Goal: Connect with others: Connect with other users

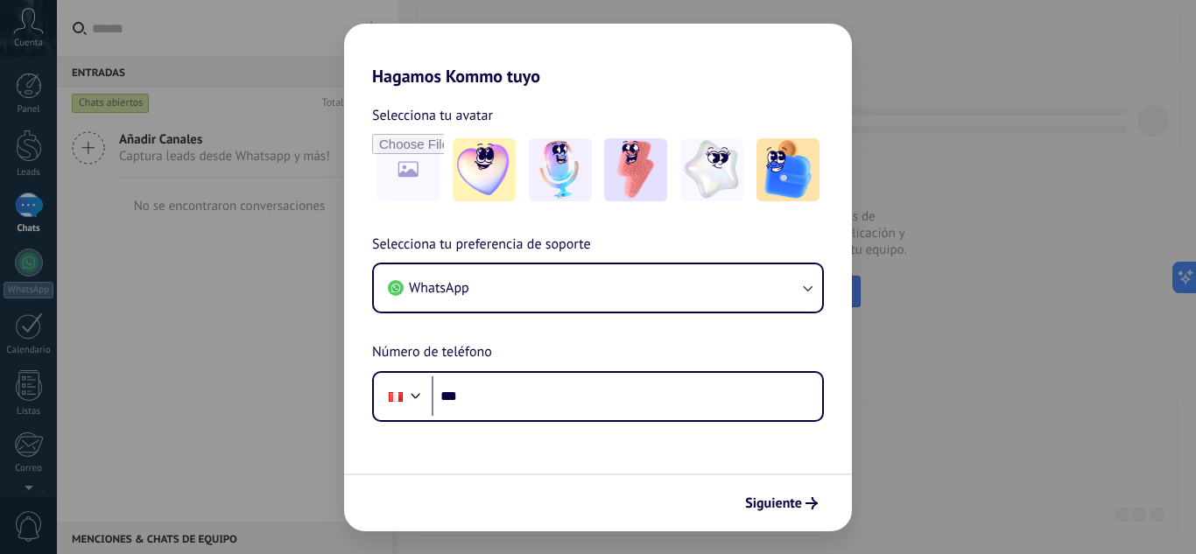
click at [187, 308] on div "Hagamos Kommo tuyo Selecciona tu avatar Selecciona tu preferencia de soporte Wh…" at bounding box center [598, 277] width 1196 height 554
click at [769, 510] on span "Siguiente" at bounding box center [773, 503] width 57 height 12
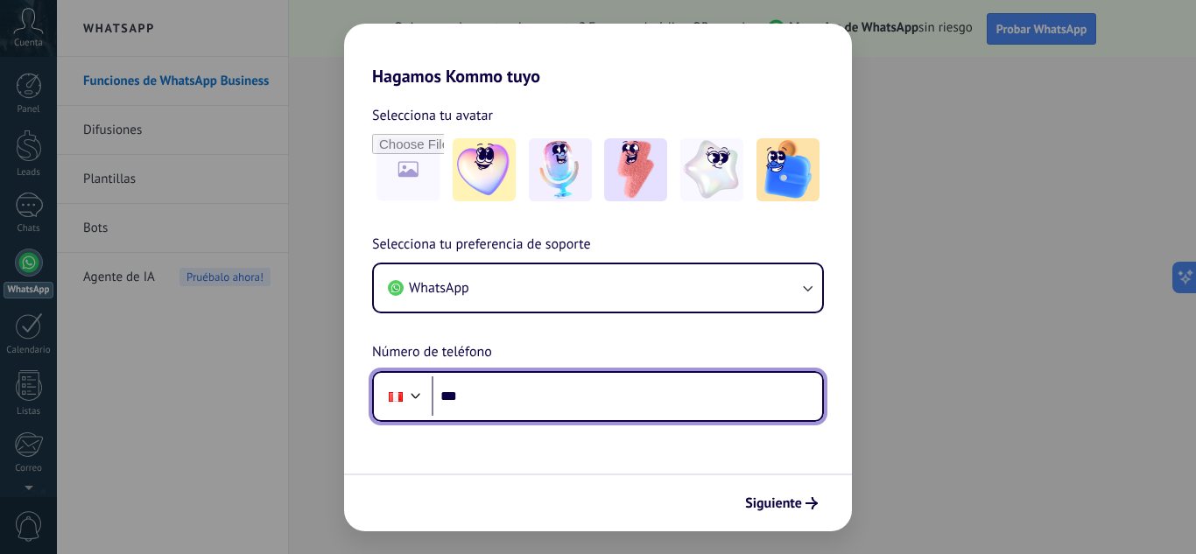
click at [480, 398] on input "***" at bounding box center [627, 397] width 391 height 40
click at [518, 397] on input "***" at bounding box center [627, 397] width 391 height 40
type input "**********"
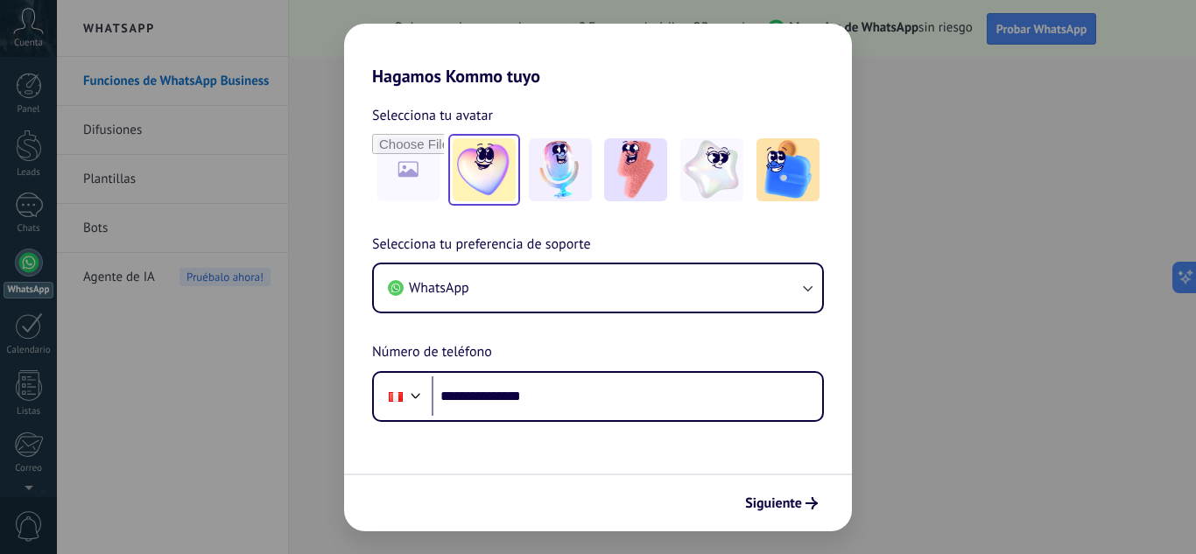
click at [479, 166] on img at bounding box center [484, 169] width 63 height 63
click at [793, 508] on span "Siguiente" at bounding box center [773, 503] width 57 height 12
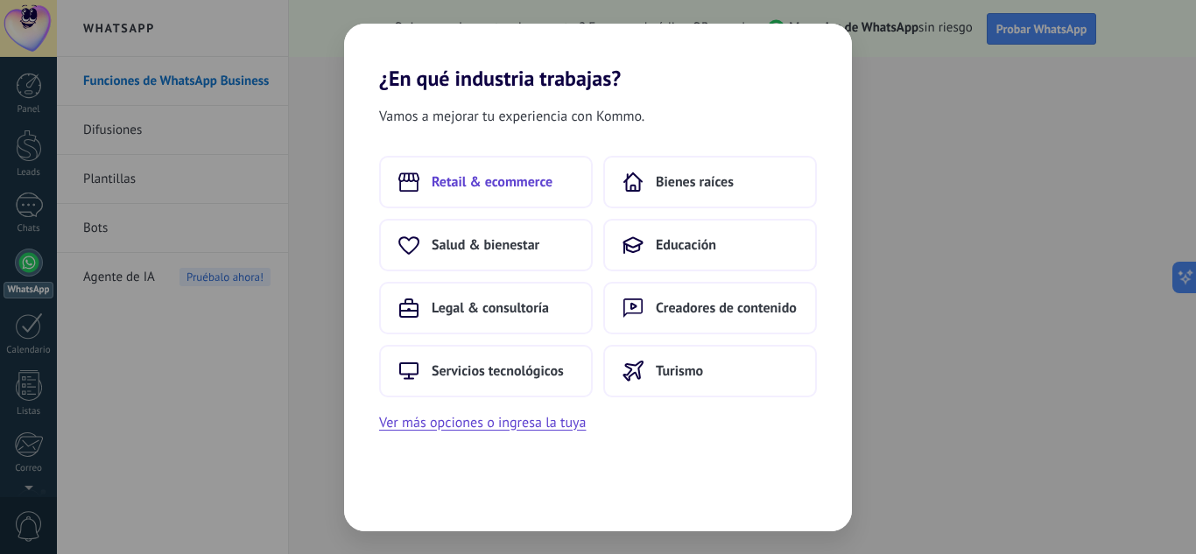
click at [483, 180] on span "Retail & ecommerce" at bounding box center [492, 182] width 121 height 18
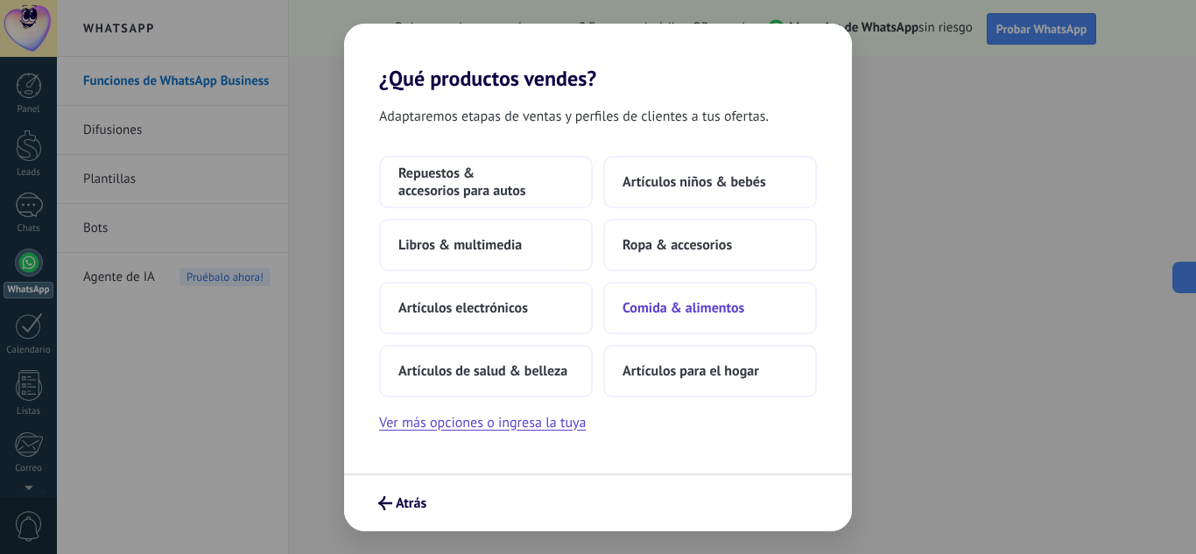
click at [746, 311] on button "Comida & alimentos" at bounding box center [710, 308] width 214 height 53
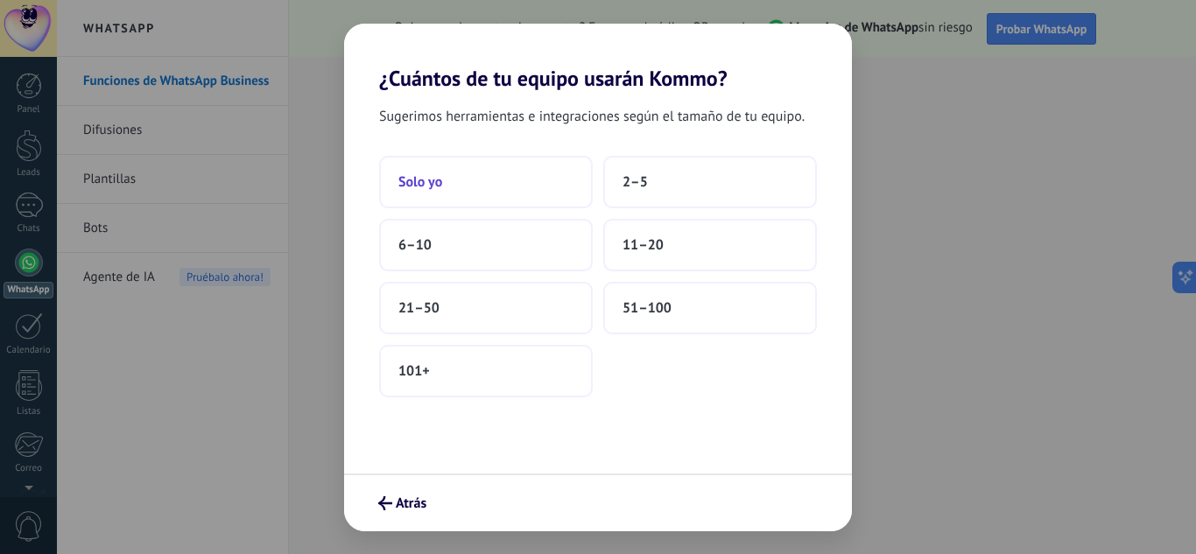
click at [454, 191] on button "Solo yo" at bounding box center [486, 182] width 214 height 53
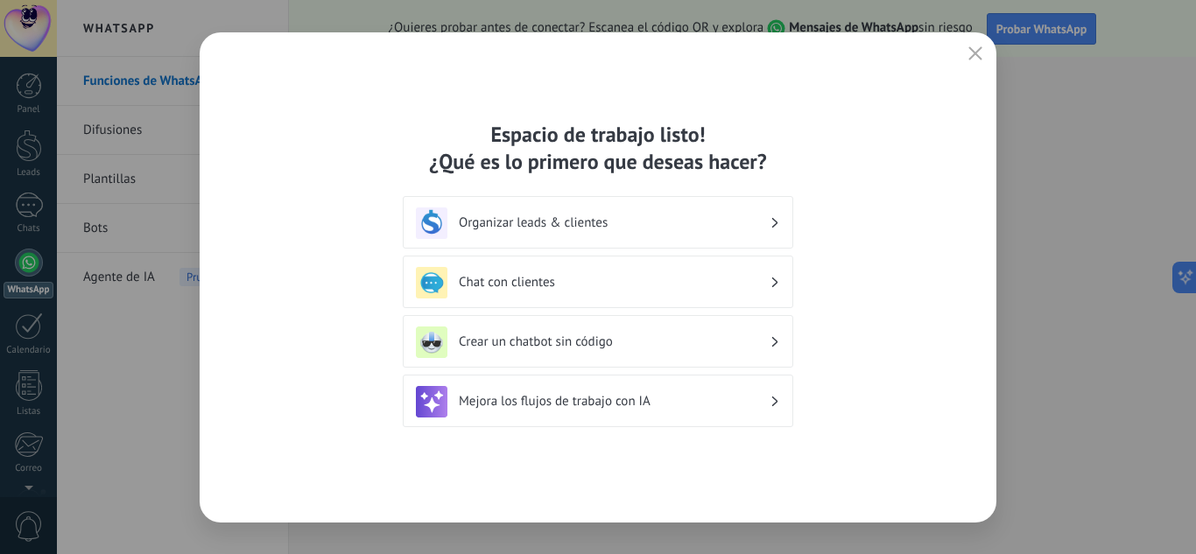
click at [755, 286] on h3 "Chat con clientes" at bounding box center [614, 282] width 311 height 17
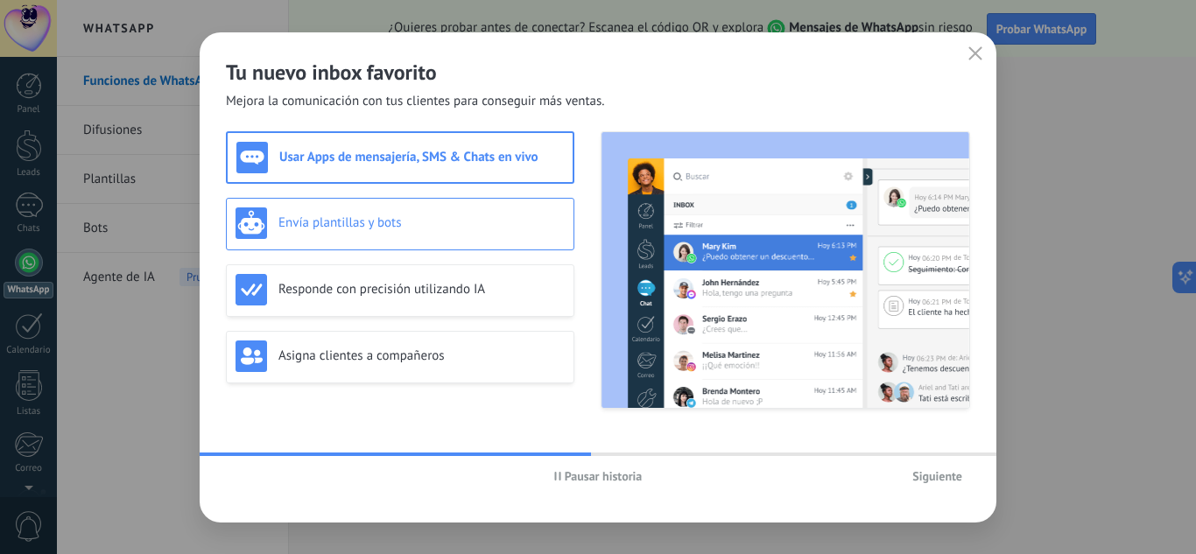
click at [374, 227] on h3 "Envía plantillas y bots" at bounding box center [421, 223] width 286 height 17
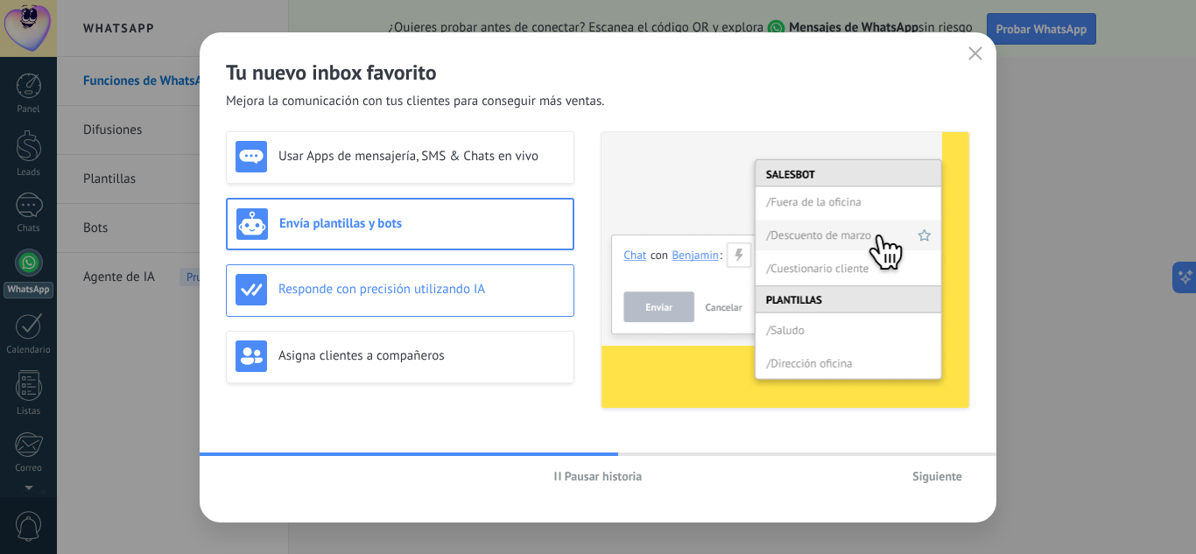
click at [391, 301] on div "Responde con precisión utilizando IA" at bounding box center [400, 290] width 329 height 32
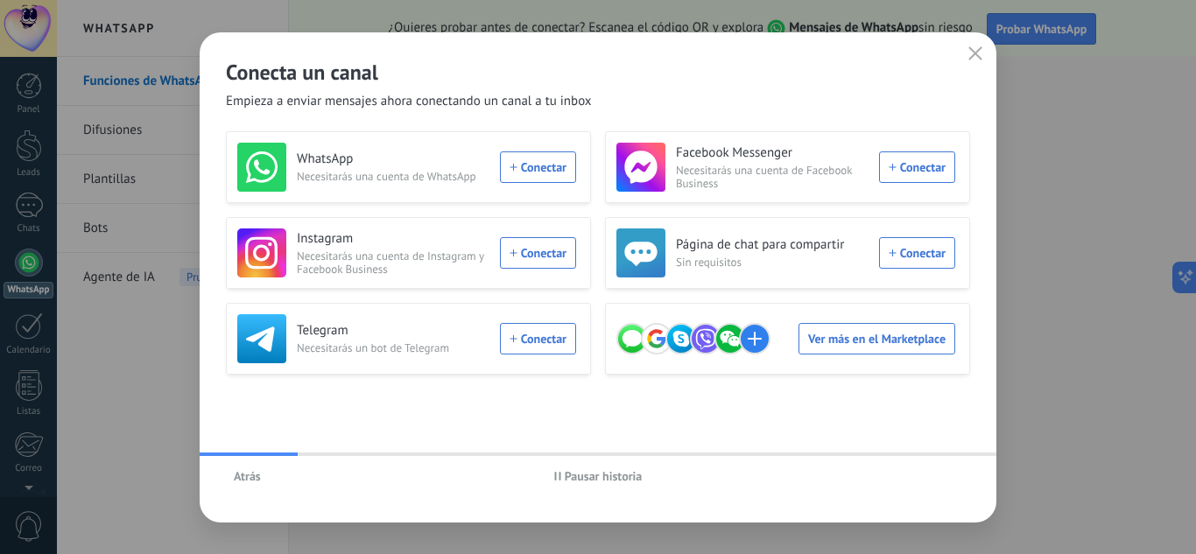
click at [241, 478] on span "Atrás" at bounding box center [247, 476] width 27 height 12
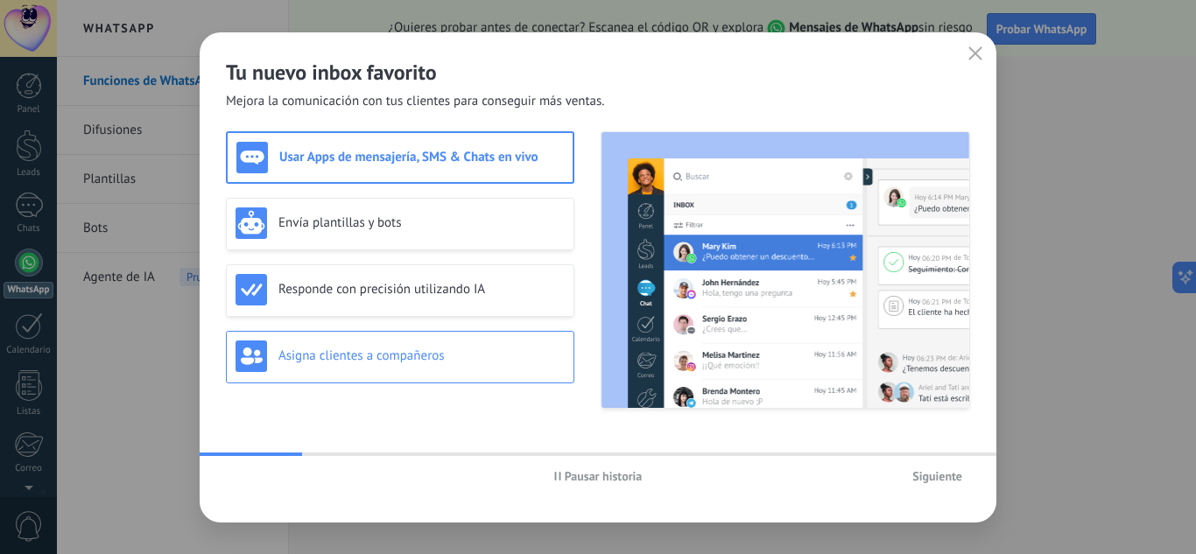
click at [343, 363] on h3 "Asigna clientes a compañeros" at bounding box center [421, 356] width 286 height 17
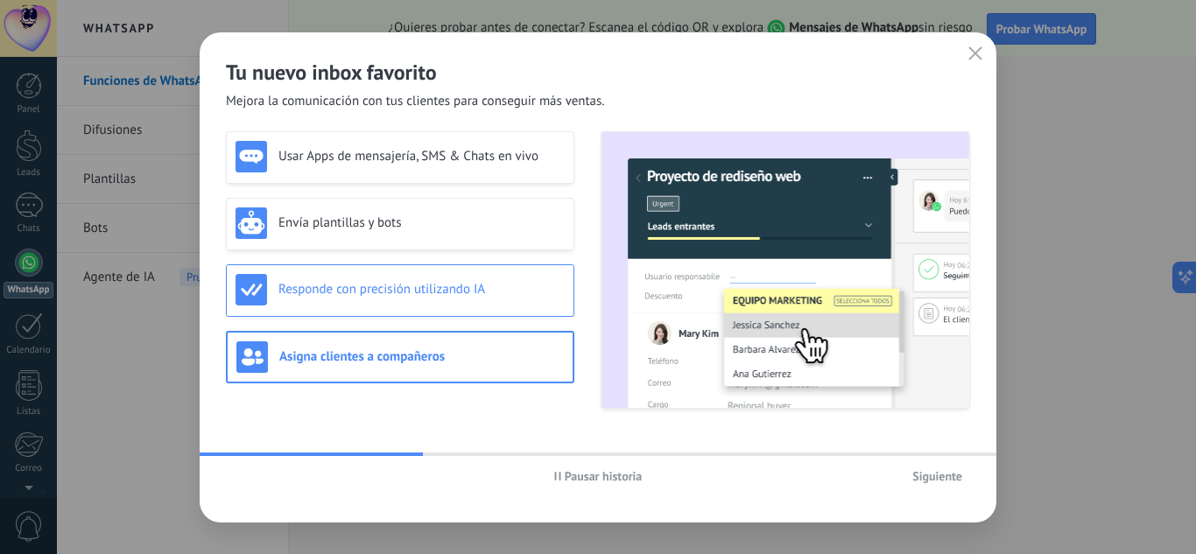
click at [314, 312] on div "Responde con precisión utilizando IA" at bounding box center [400, 290] width 349 height 53
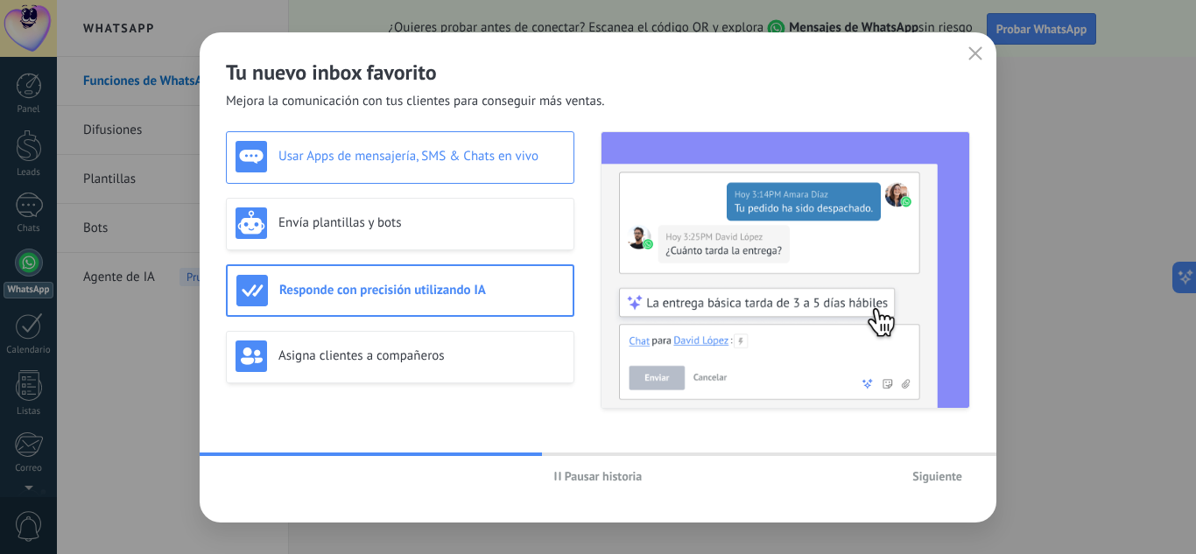
click at [471, 158] on h3 "Usar Apps de mensajería, SMS & Chats en vivo" at bounding box center [421, 156] width 286 height 17
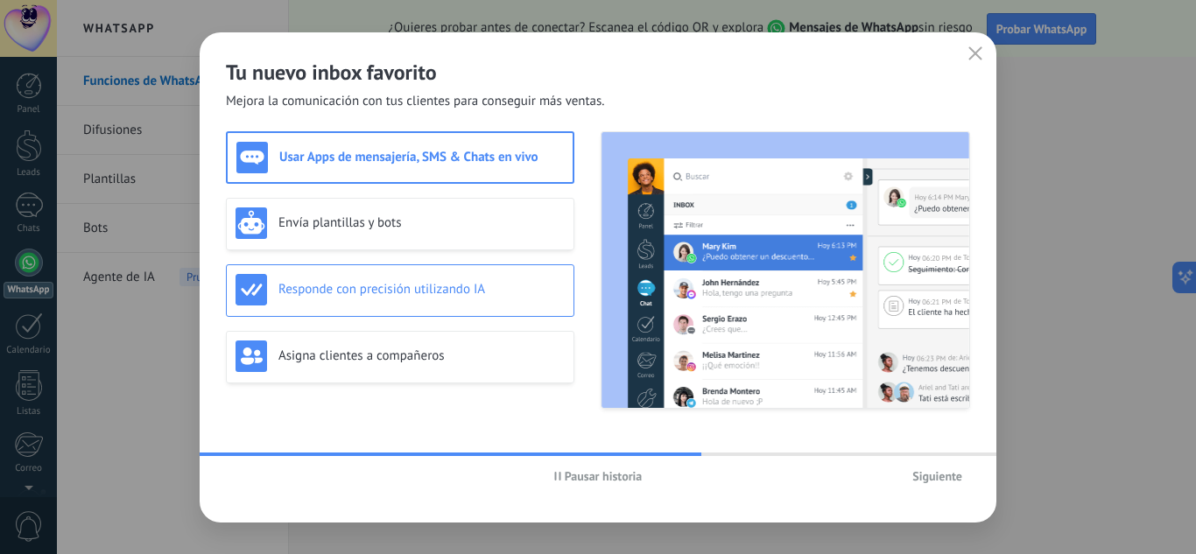
click at [377, 290] on h3 "Responde con precisión utilizando IA" at bounding box center [421, 289] width 286 height 17
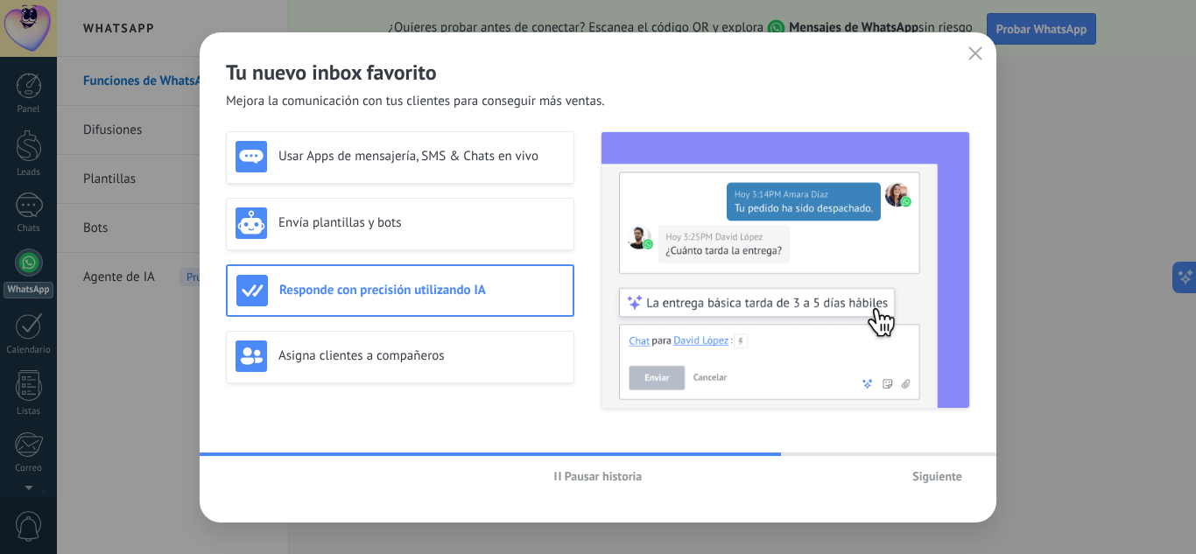
click at [935, 486] on button "Siguiente" at bounding box center [938, 476] width 66 height 26
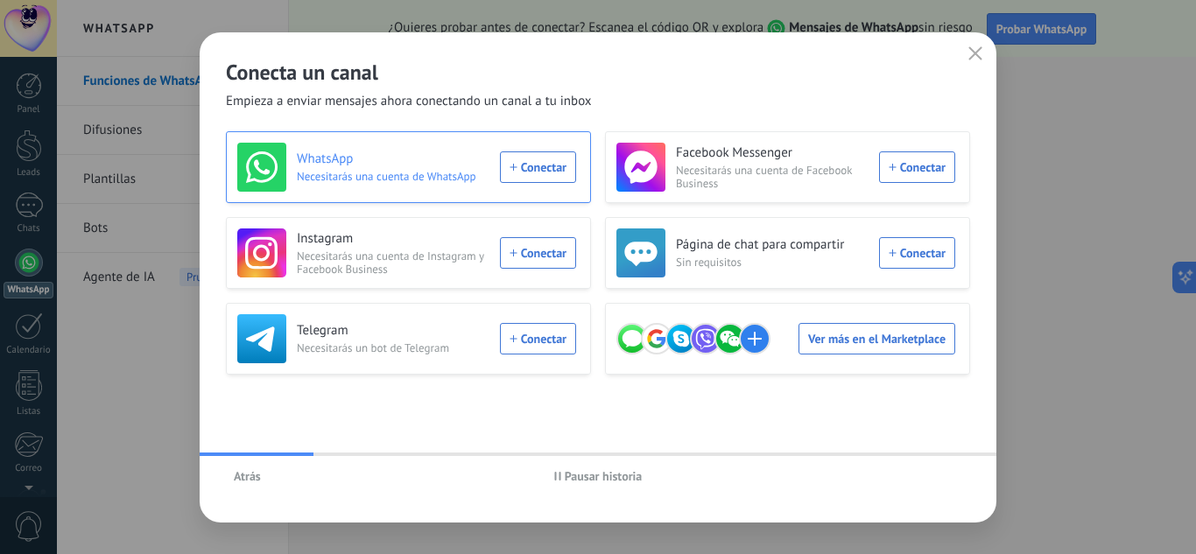
click at [522, 168] on div "WhatsApp Necesitarás una cuenta de WhatsApp Conectar" at bounding box center [406, 167] width 339 height 49
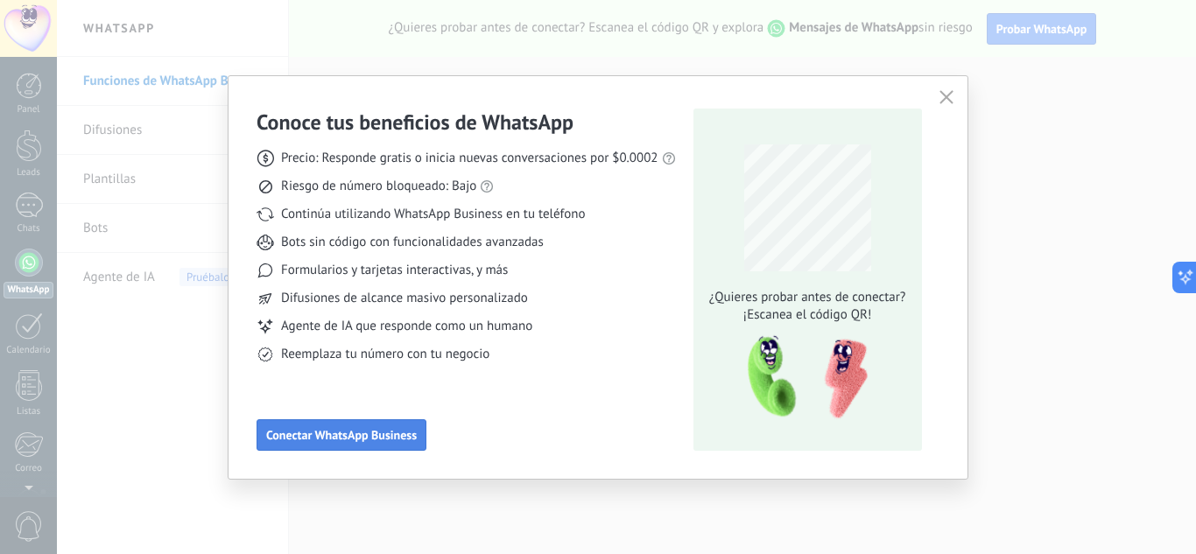
click at [370, 430] on span "Conectar WhatsApp Business" at bounding box center [341, 435] width 151 height 12
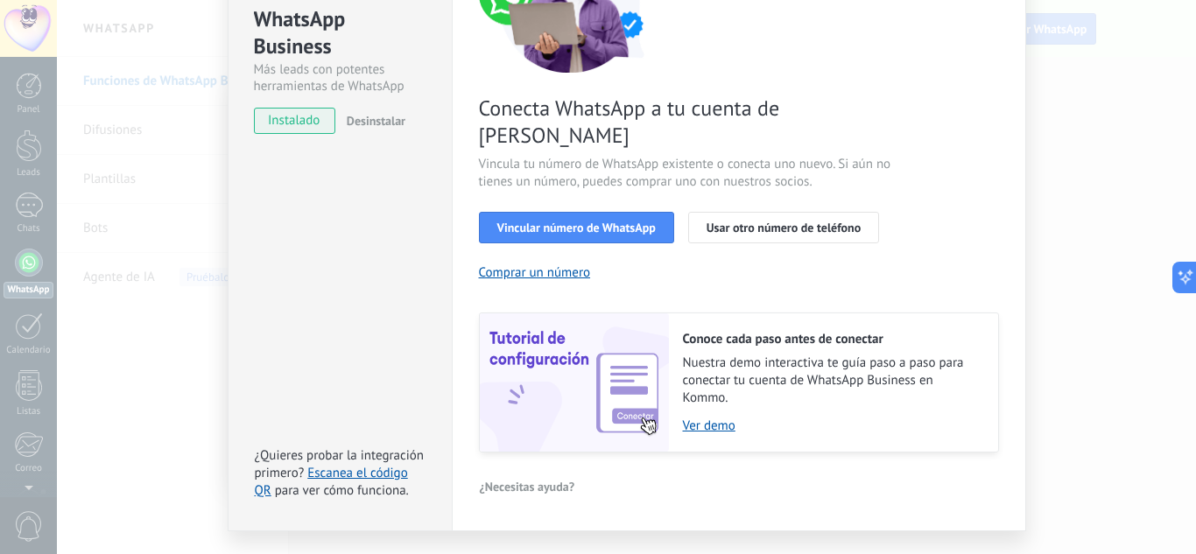
scroll to position [223, 0]
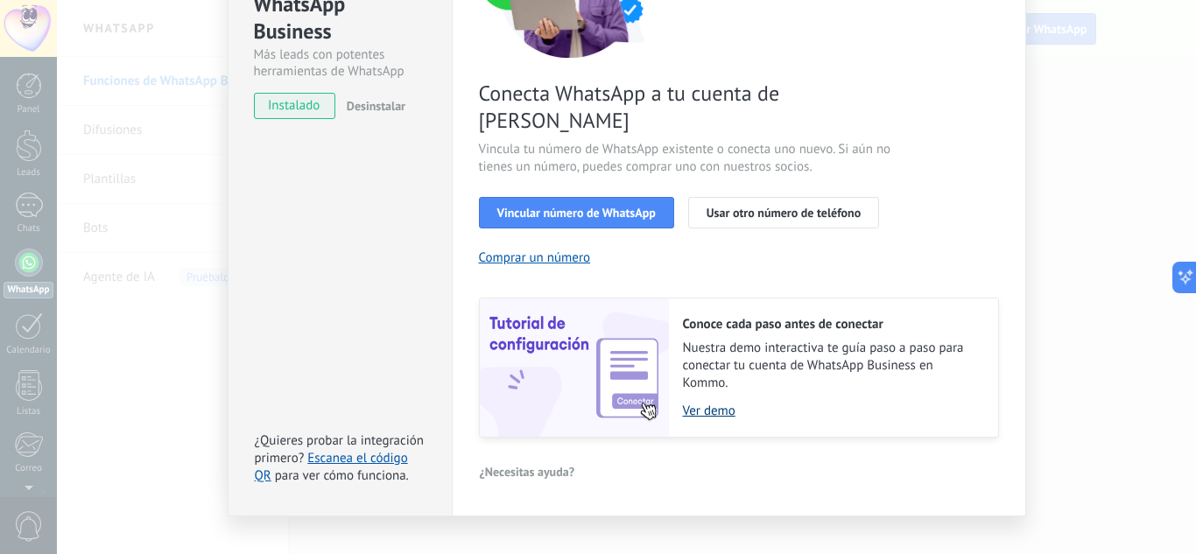
click at [698, 403] on link "Ver demo" at bounding box center [832, 411] width 298 height 17
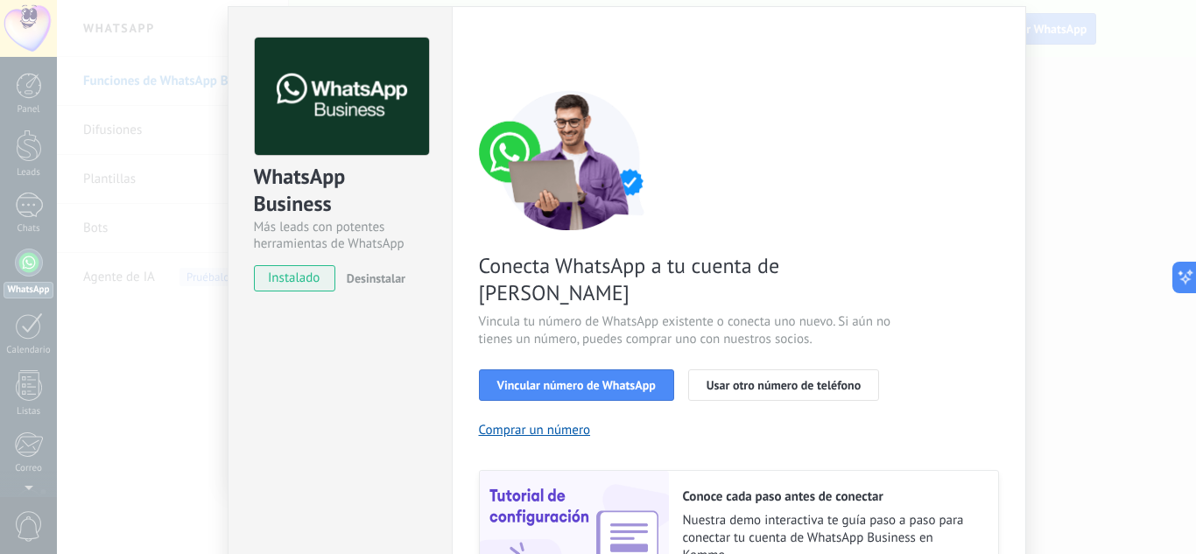
scroll to position [48, 0]
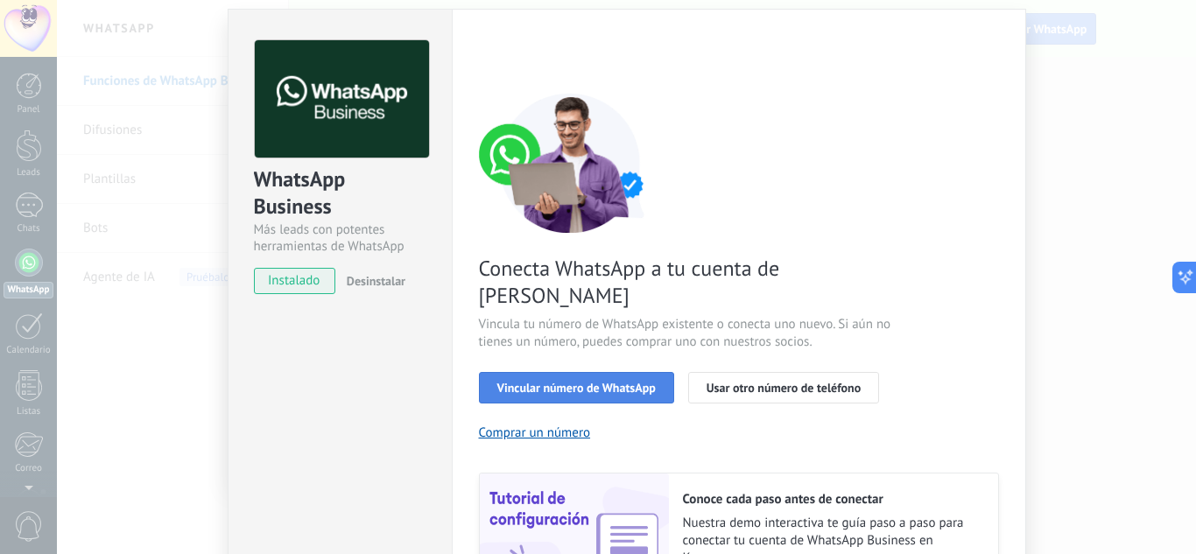
click at [618, 372] on button "Vincular número de WhatsApp" at bounding box center [576, 388] width 195 height 32
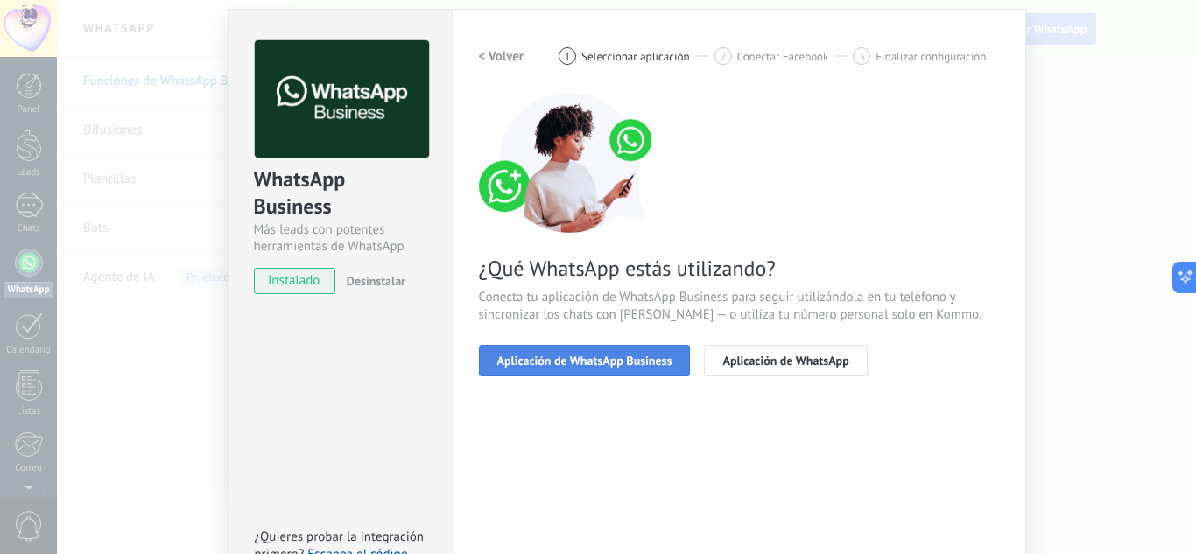
click at [648, 360] on span "Aplicación de WhatsApp Business" at bounding box center [584, 361] width 175 height 12
